Goal: Task Accomplishment & Management: Use online tool/utility

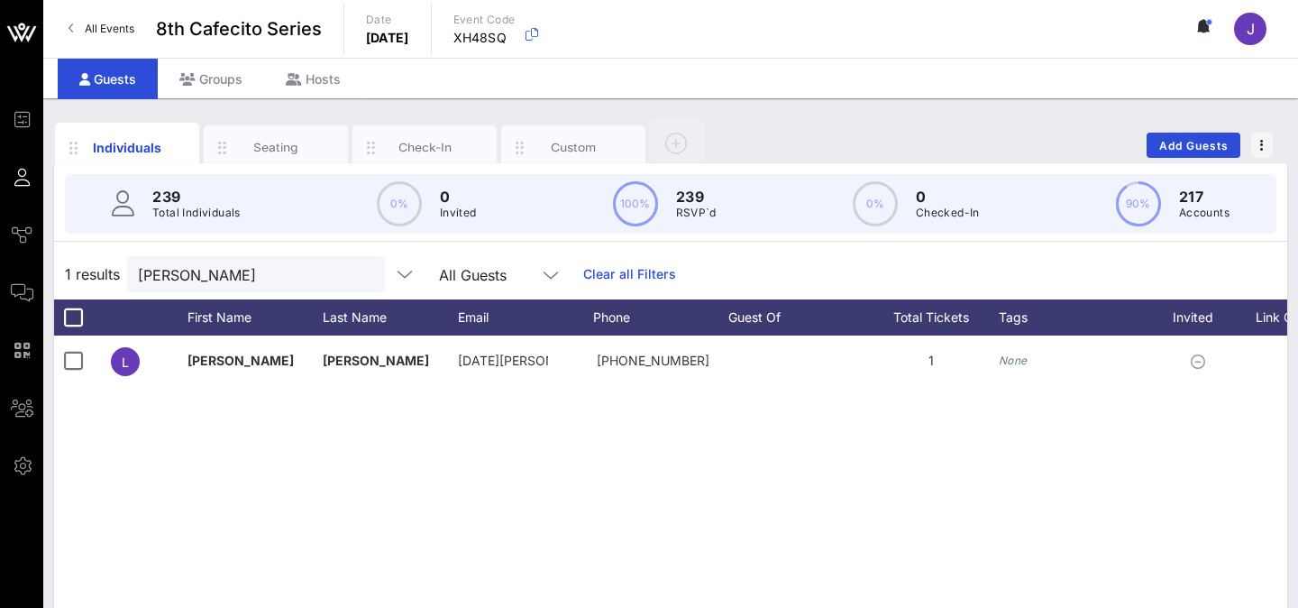
click at [92, 21] on link "All Events" at bounding box center [101, 28] width 87 height 29
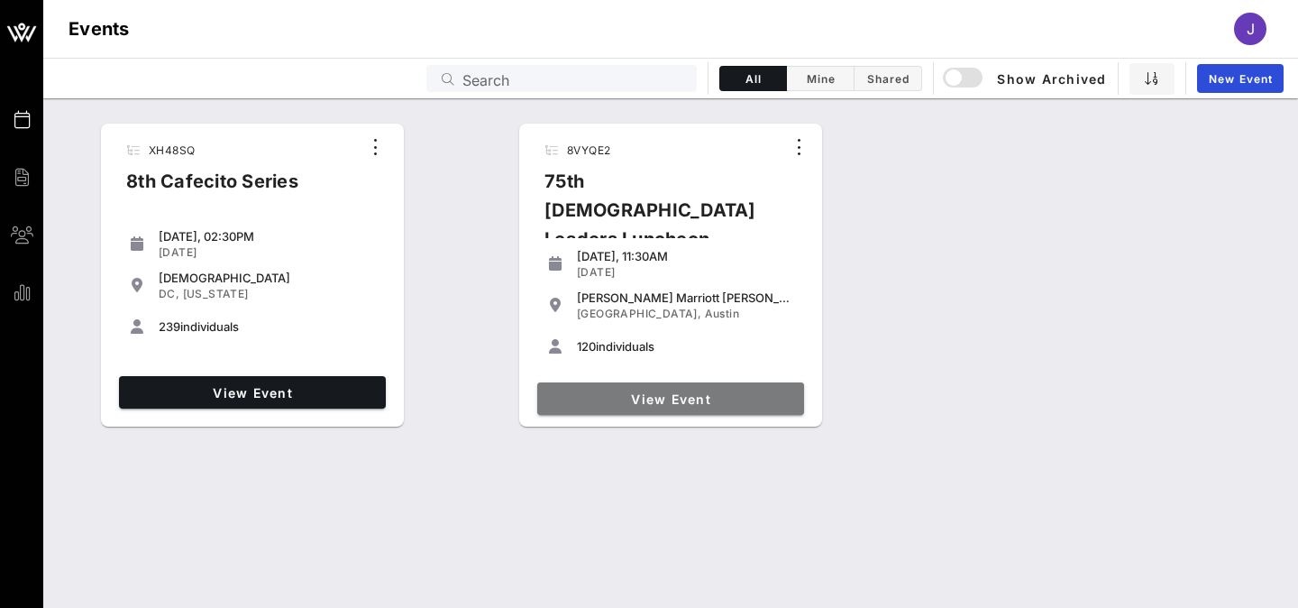
click at [643, 398] on span "View Event" at bounding box center [671, 398] width 252 height 15
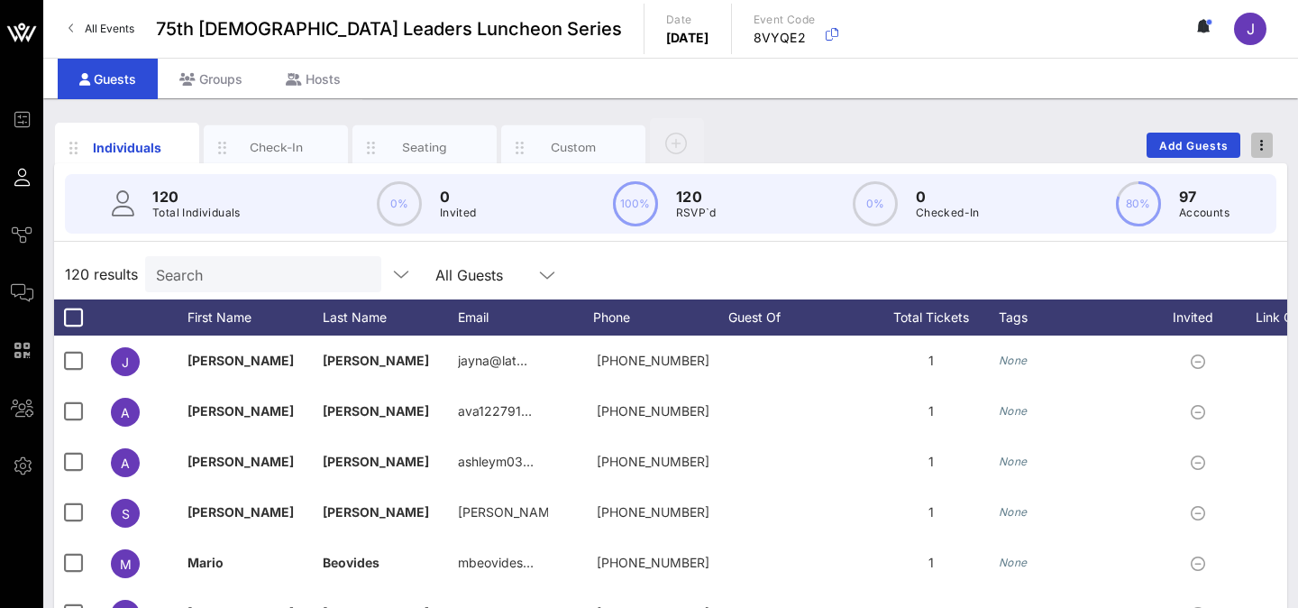
click at [1258, 141] on span "button" at bounding box center [1262, 145] width 22 height 13
click at [1218, 169] on div "Export To CSV" at bounding box center [1229, 176] width 87 height 14
